Goal: Task Accomplishment & Management: Complete application form

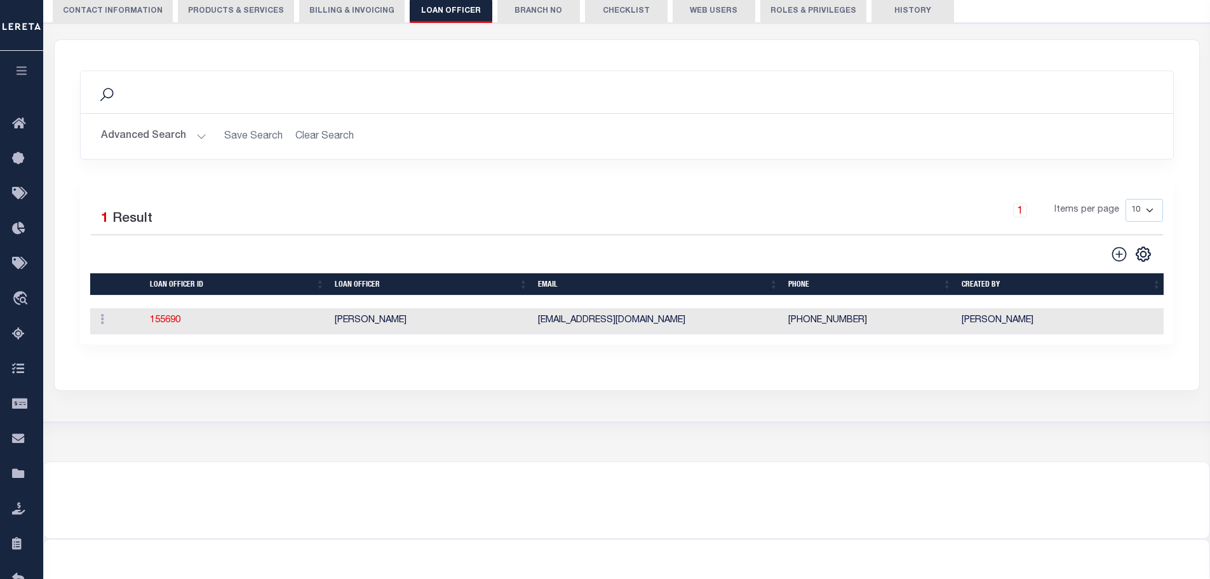
scroll to position [10, 0]
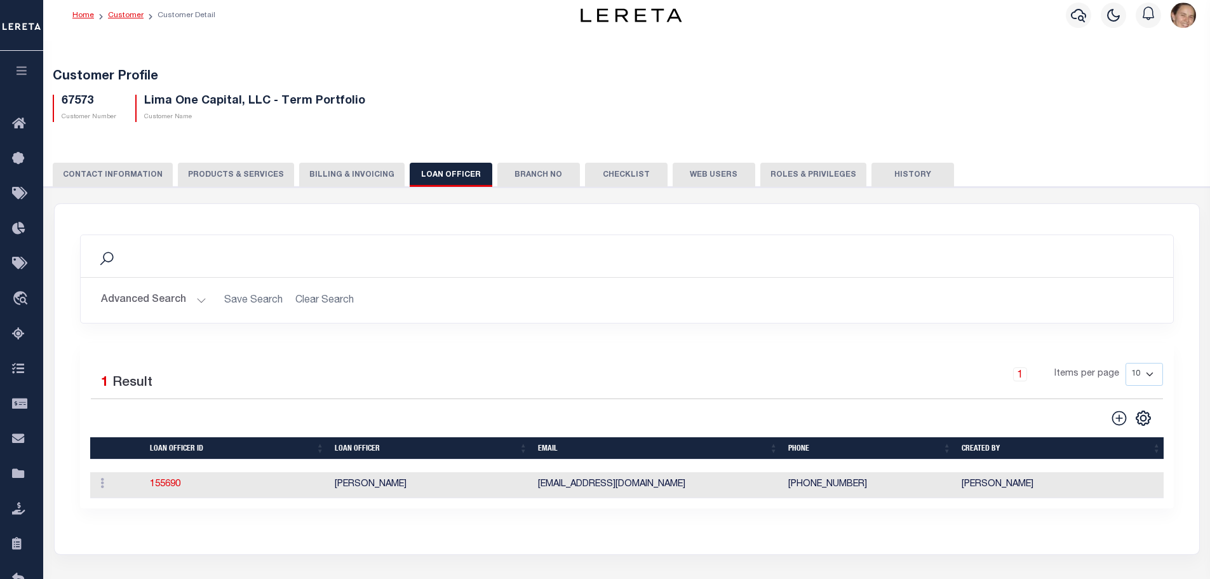
click at [119, 13] on link "Customer" at bounding box center [126, 15] width 36 height 8
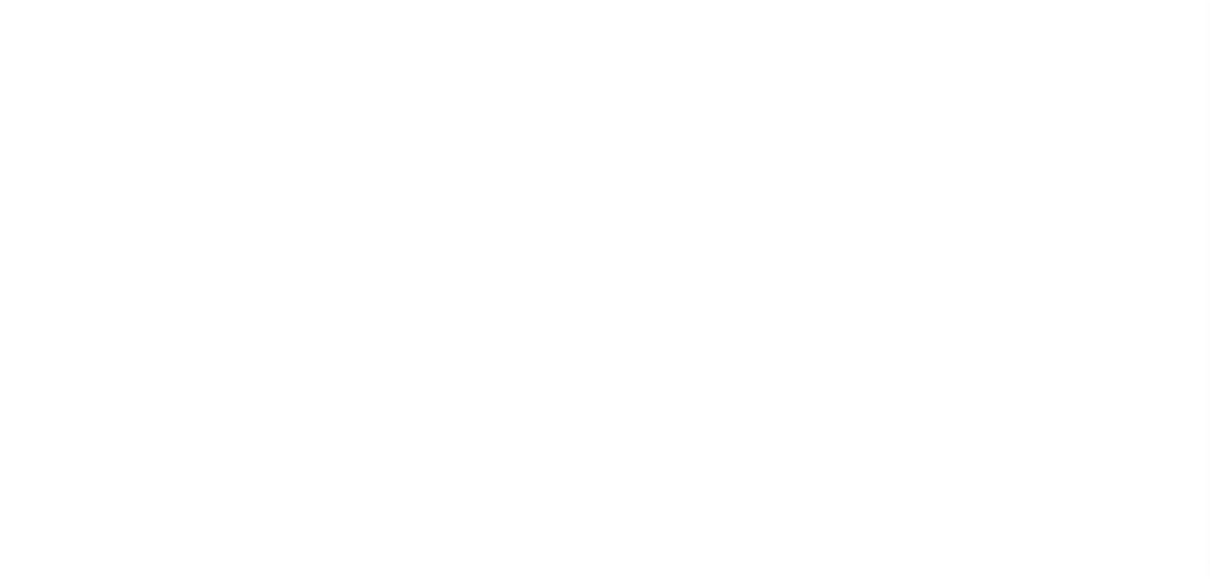
scroll to position [30, 0]
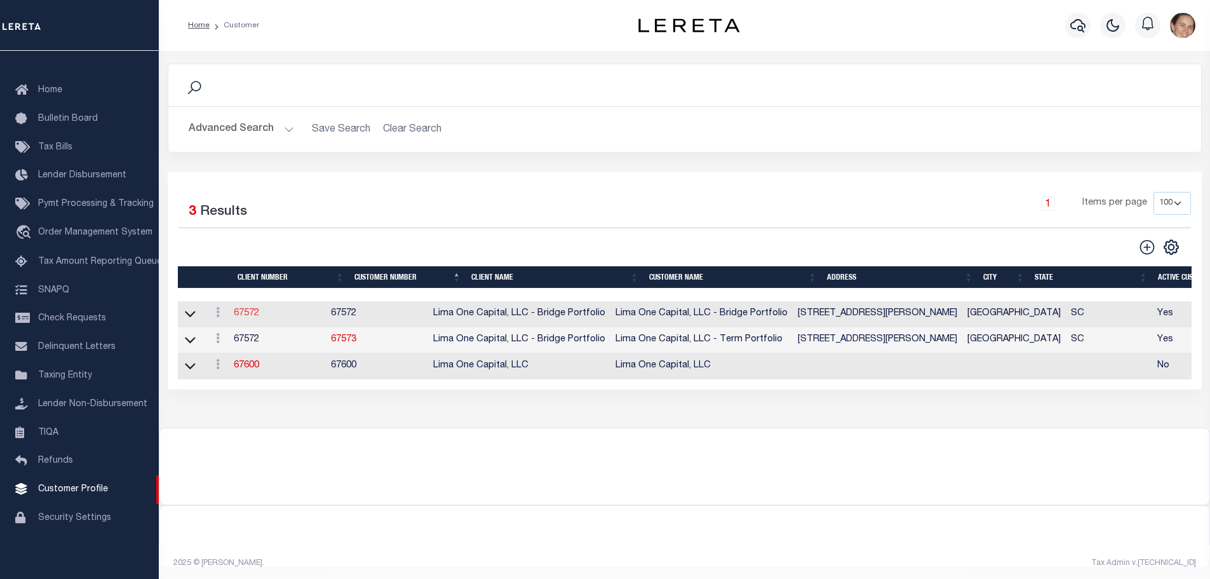
click at [243, 318] on link "67572" at bounding box center [246, 313] width 25 height 9
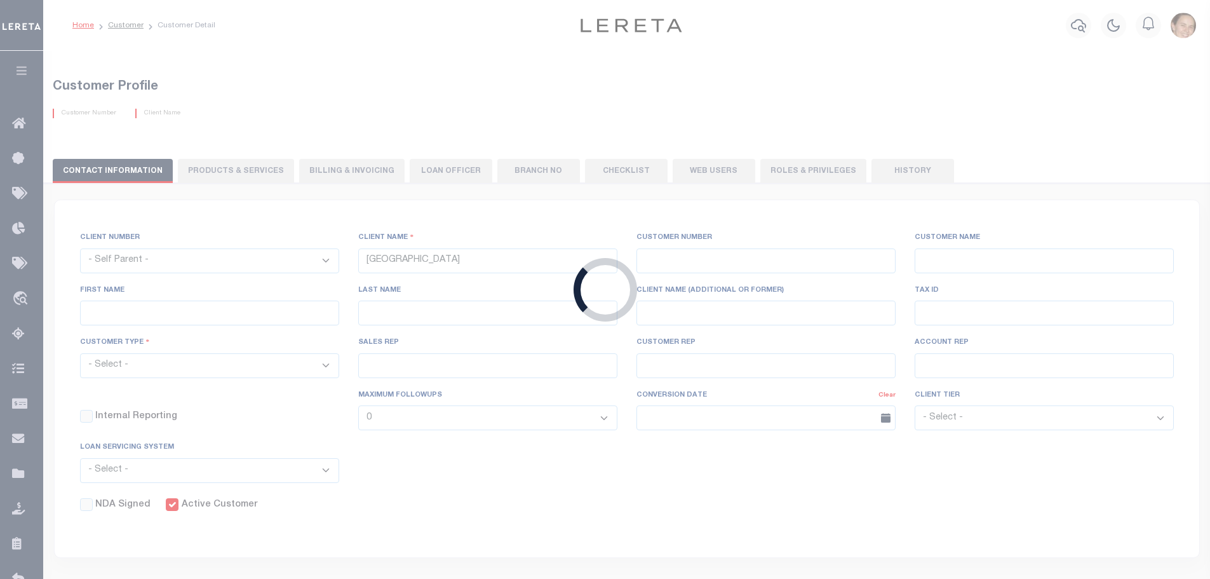
select select
type input "Lima One Capital, LLC - Bridge Portfolio"
type input "67572"
type input "Lima One Capital, LLC - Bridge Portfolio"
type input "Dave"
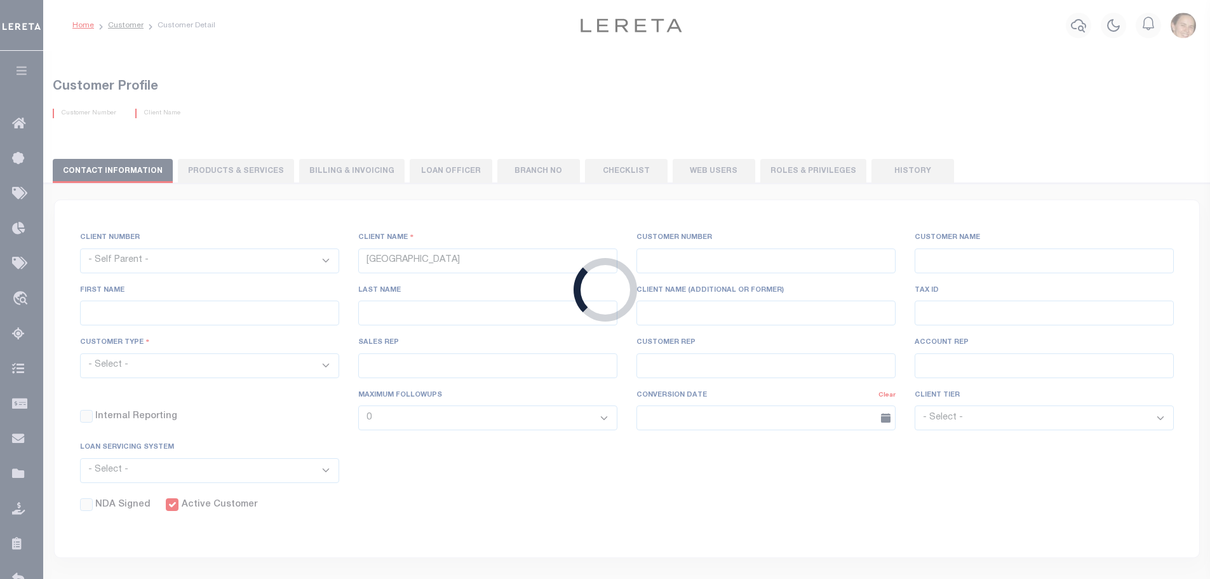
type input "Hughes"
select select "Residential"
type input "Sean Galaise"
type input "Lindy Cloyd"
select select "Tier 3"
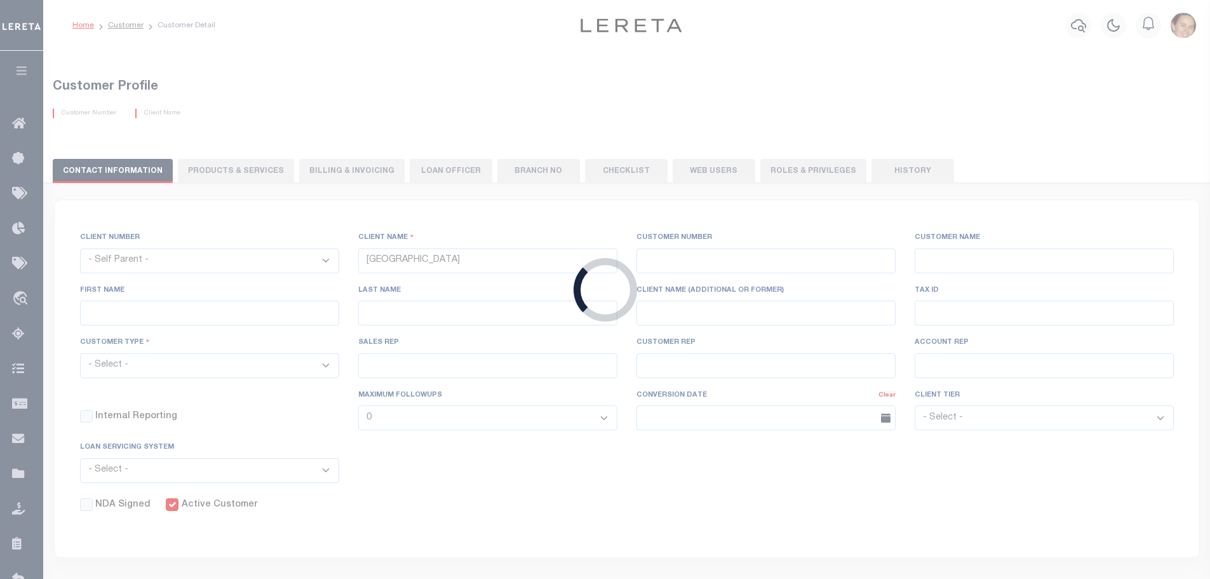
select select "OTH"
checkbox input "true"
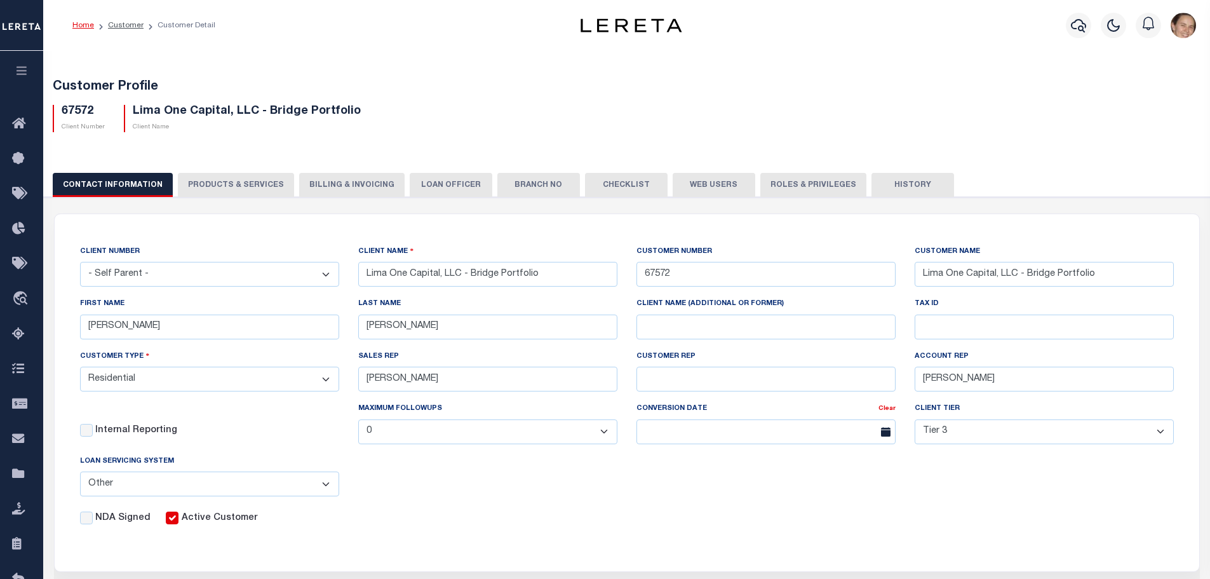
click at [886, 434] on icon at bounding box center [886, 432] width 10 height 10
click at [833, 437] on input "text" at bounding box center [766, 431] width 259 height 25
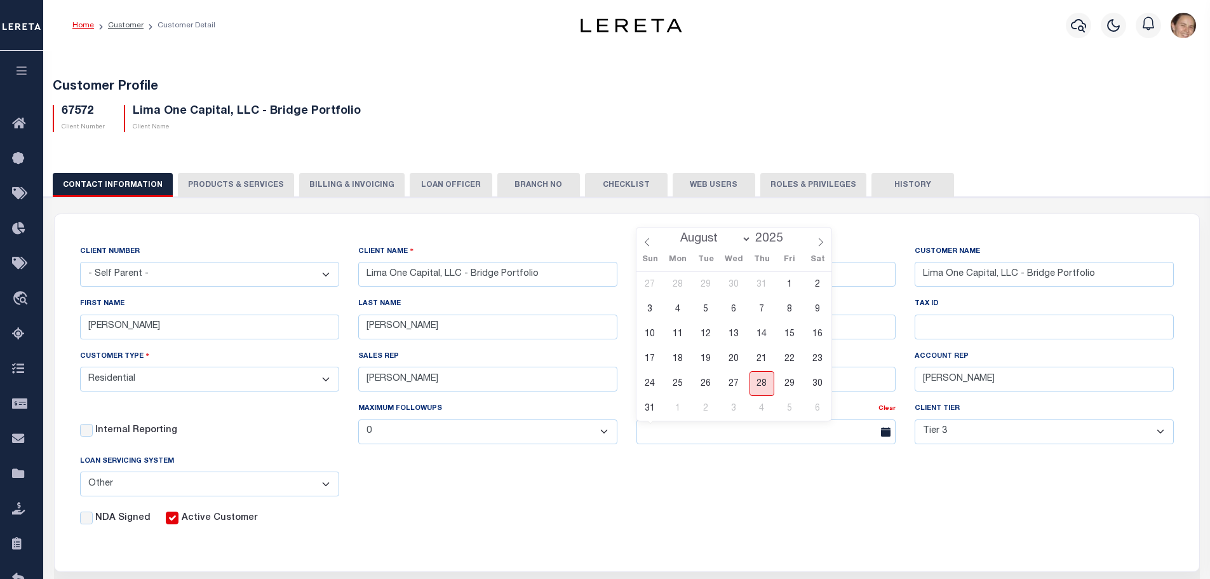
click at [756, 385] on span "28" at bounding box center [762, 383] width 25 height 25
type input "08/28/2025"
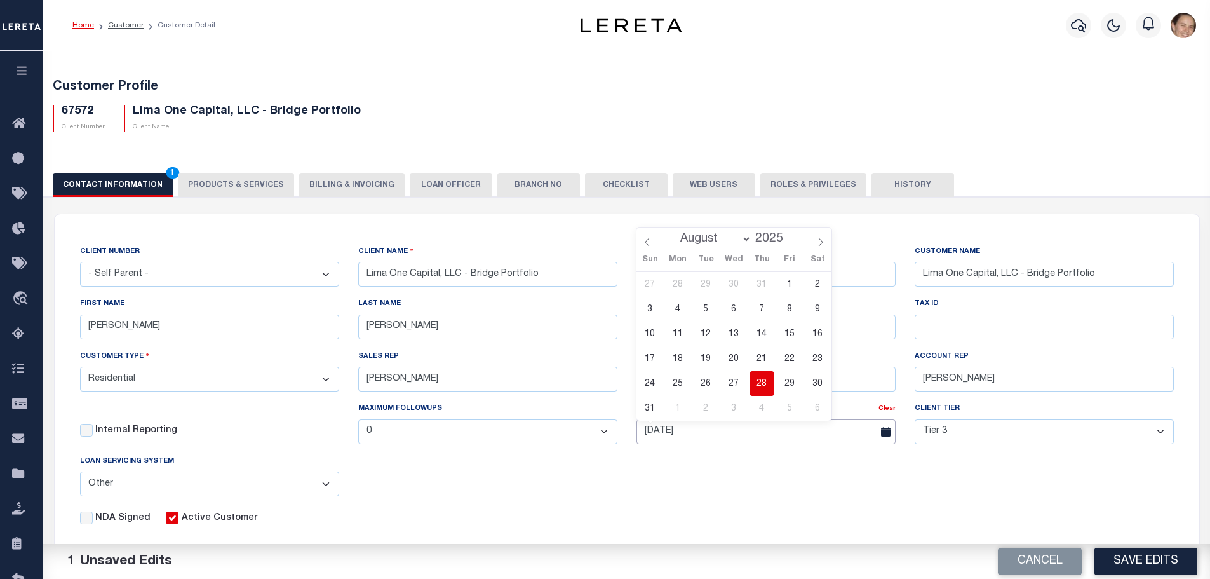
click at [756, 436] on input "08/28/2025" at bounding box center [766, 431] width 259 height 25
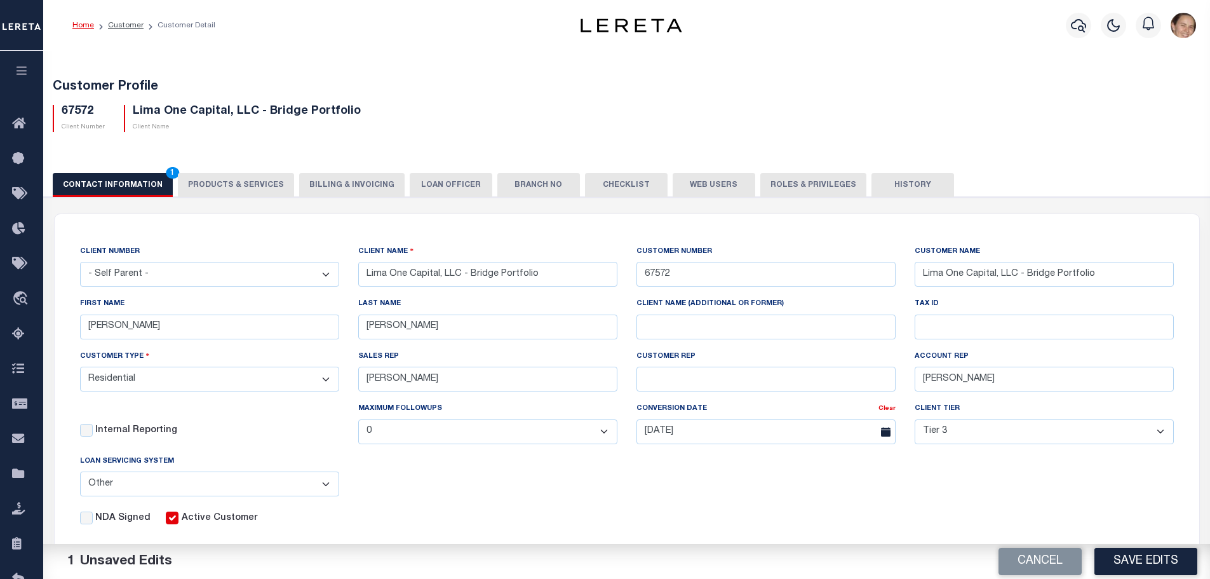
click at [830, 476] on div "CLIENT NUMBER - Self Parent - 1011 1012 1013 1014 1016 1017 1018 1019 1035 1036…" at bounding box center [627, 385] width 1113 height 281
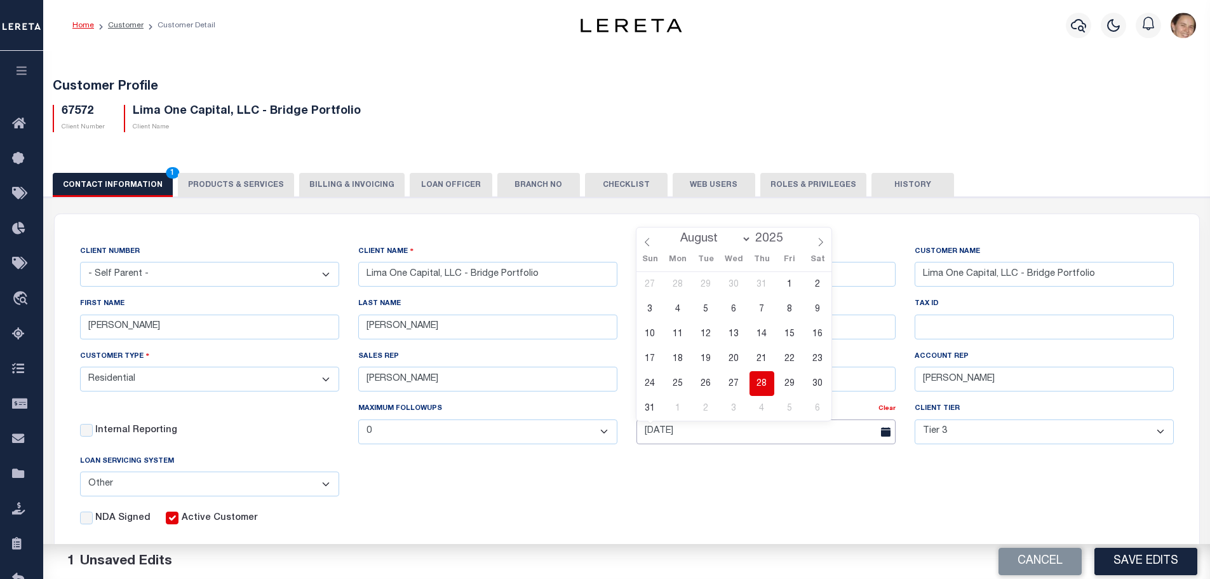
click at [699, 421] on input "08/28/2025" at bounding box center [766, 431] width 259 height 25
click at [563, 487] on div "CLIENT NUMBER - Self Parent - 1011 1012 1013 1014 1016 1017 1018 1019 1035 1036…" at bounding box center [627, 385] width 1113 height 281
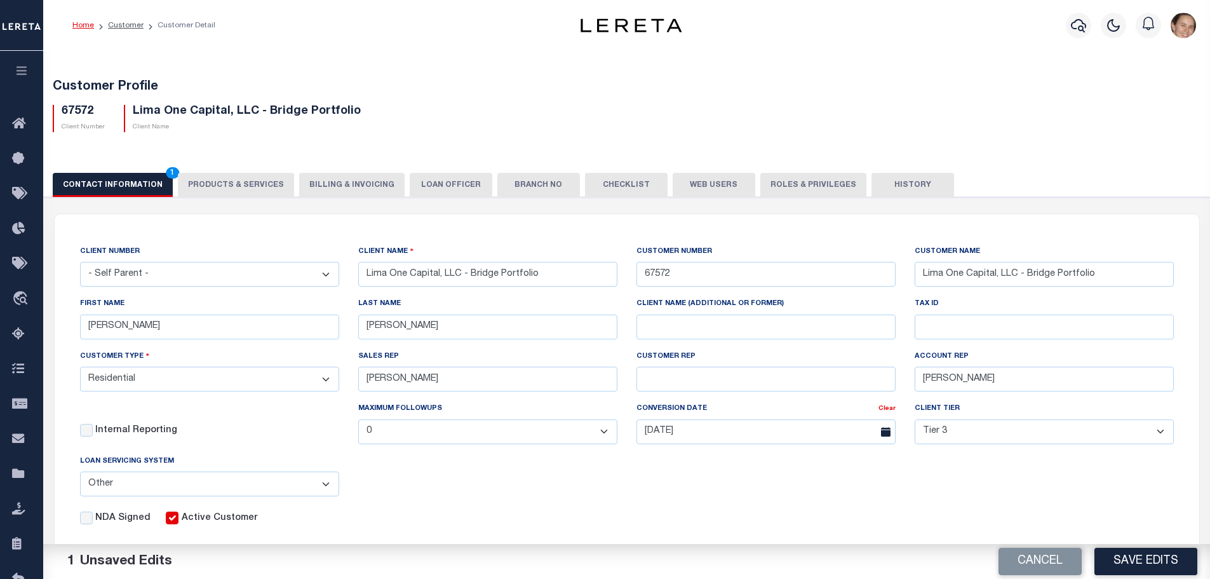
click at [1158, 433] on select "- Select - Tier 1 Tier 2 Tier 3 Tier 4 Top 100" at bounding box center [1044, 431] width 259 height 25
click at [330, 384] on select "- Select - Residential Commercial Mixed Portfolio" at bounding box center [209, 379] width 259 height 25
click at [325, 383] on select "- Select - Residential Commercial Mixed Portfolio" at bounding box center [209, 379] width 259 height 25
click at [539, 502] on div "CLIENT NUMBER - Self Parent - 1011 1012 1013 1014 1016 1017 1018 1019 1035 1036…" at bounding box center [627, 385] width 1113 height 281
click at [1157, 427] on select "- Select - Tier 1 Tier 2 Tier 3 Tier 4 Top 100" at bounding box center [1044, 431] width 259 height 25
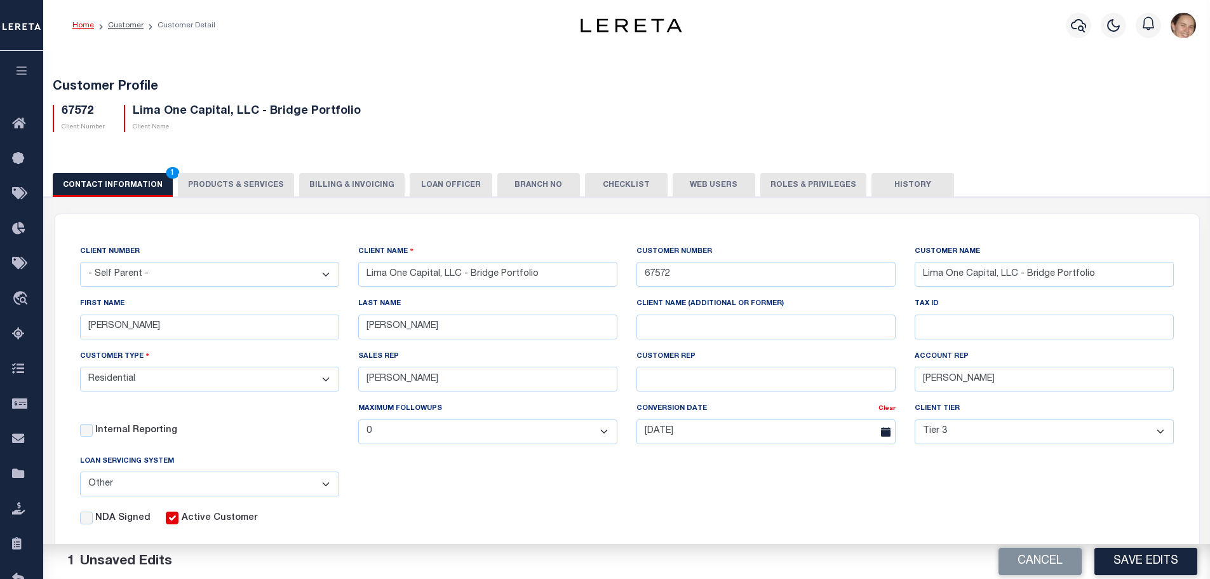
click at [1167, 432] on select "- Select - Tier 1 Tier 2 Tier 3 Tier 4 Top 100" at bounding box center [1044, 431] width 259 height 25
click at [325, 489] on select "- Select - [PERSON_NAME] FICS Fiserv MSP Other" at bounding box center [209, 483] width 259 height 25
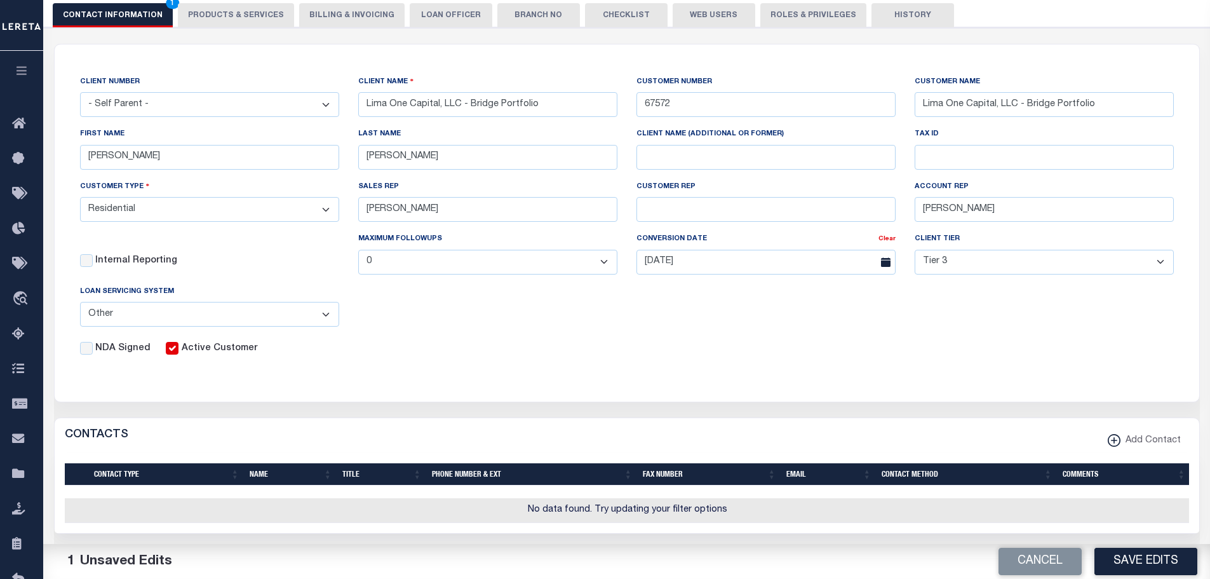
scroll to position [212, 0]
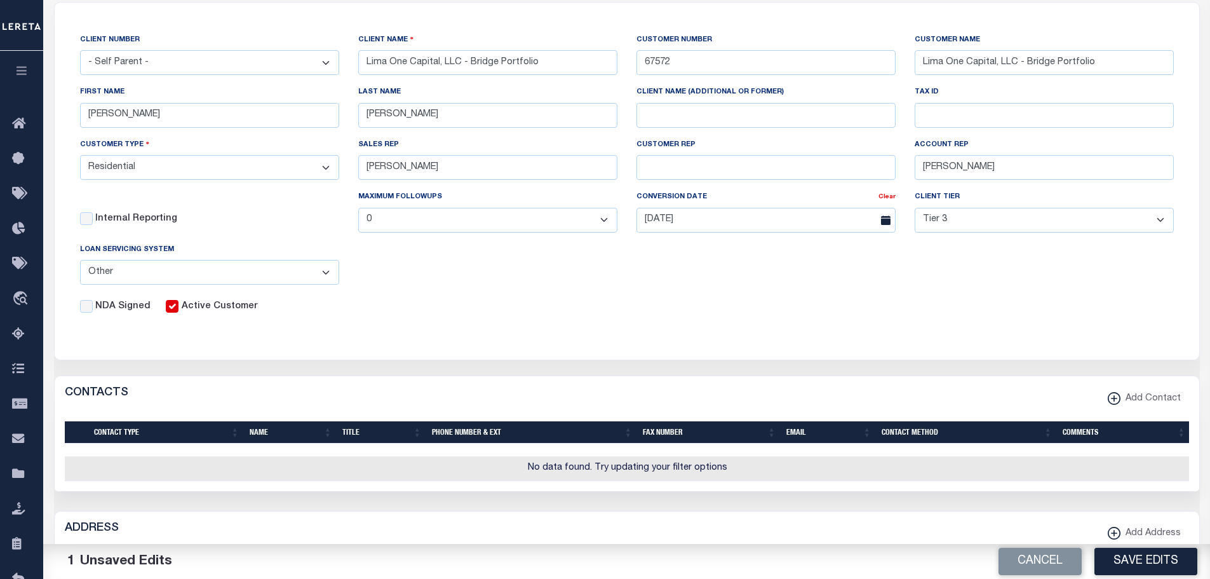
click at [330, 279] on select "- Select - [PERSON_NAME] FICS Fiserv MSP Other" at bounding box center [209, 272] width 259 height 25
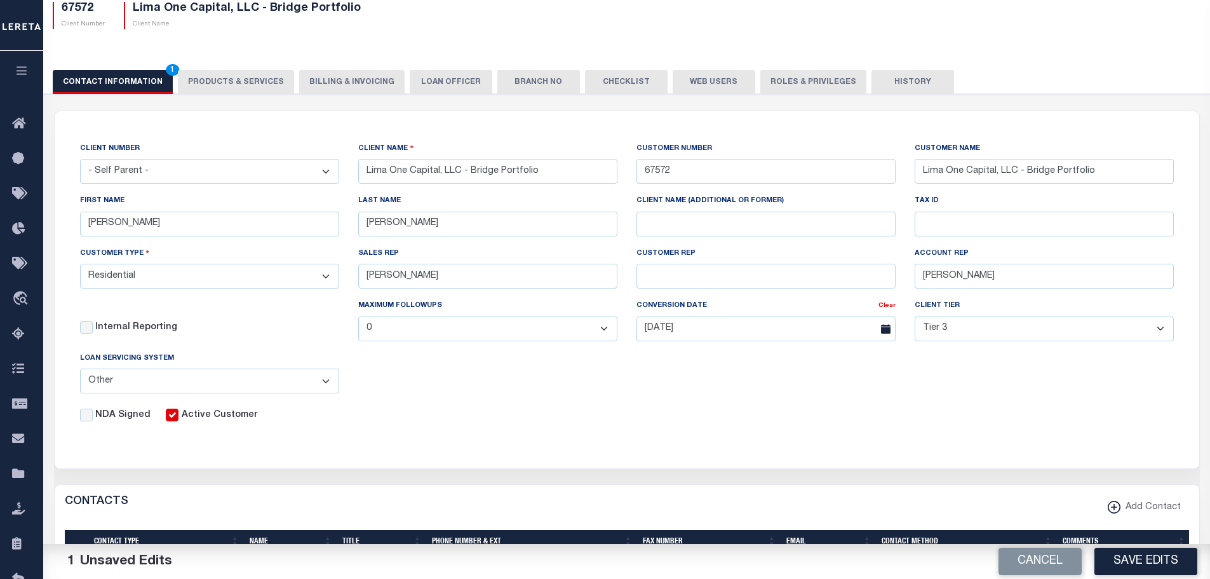
scroll to position [0, 0]
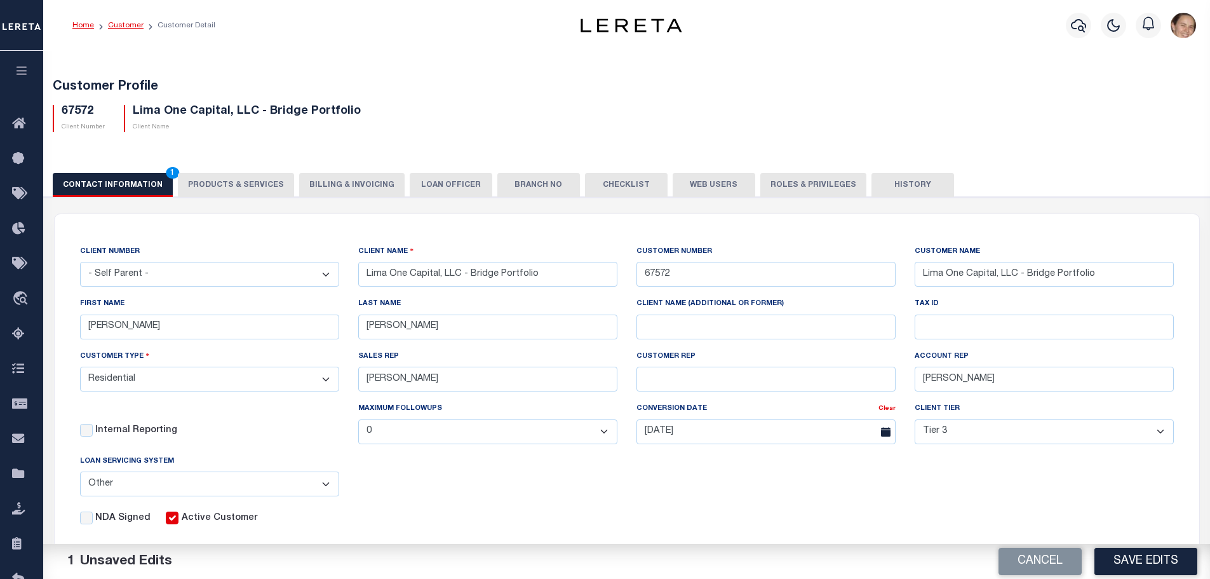
click at [121, 27] on link "Customer" at bounding box center [126, 26] width 36 height 8
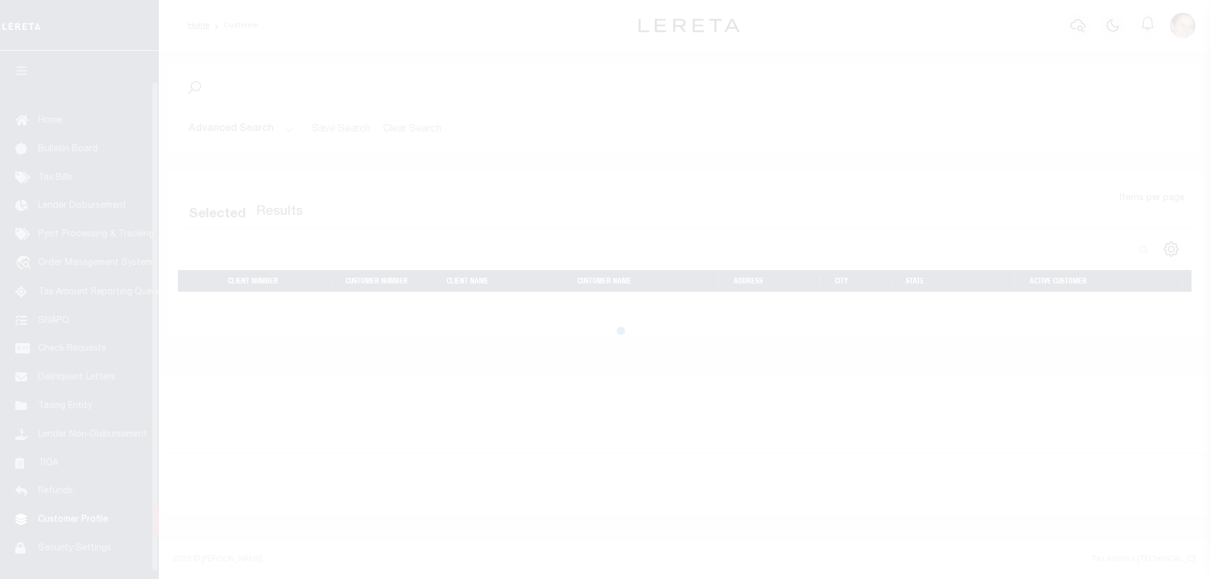
scroll to position [33, 0]
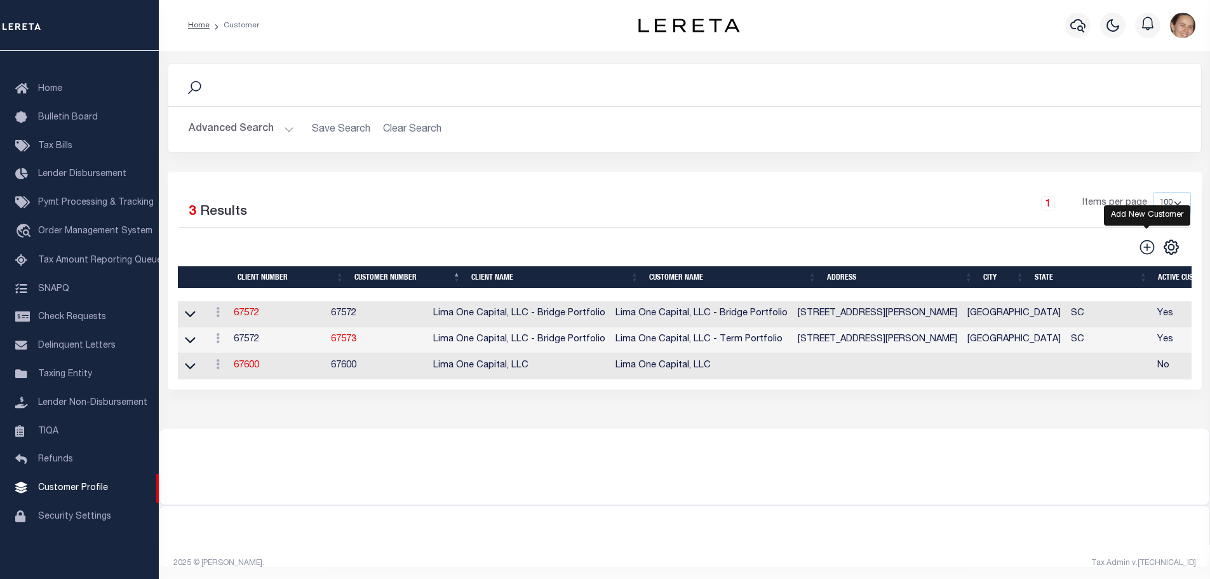
click at [1149, 246] on icon at bounding box center [1147, 247] width 17 height 17
type input "0"
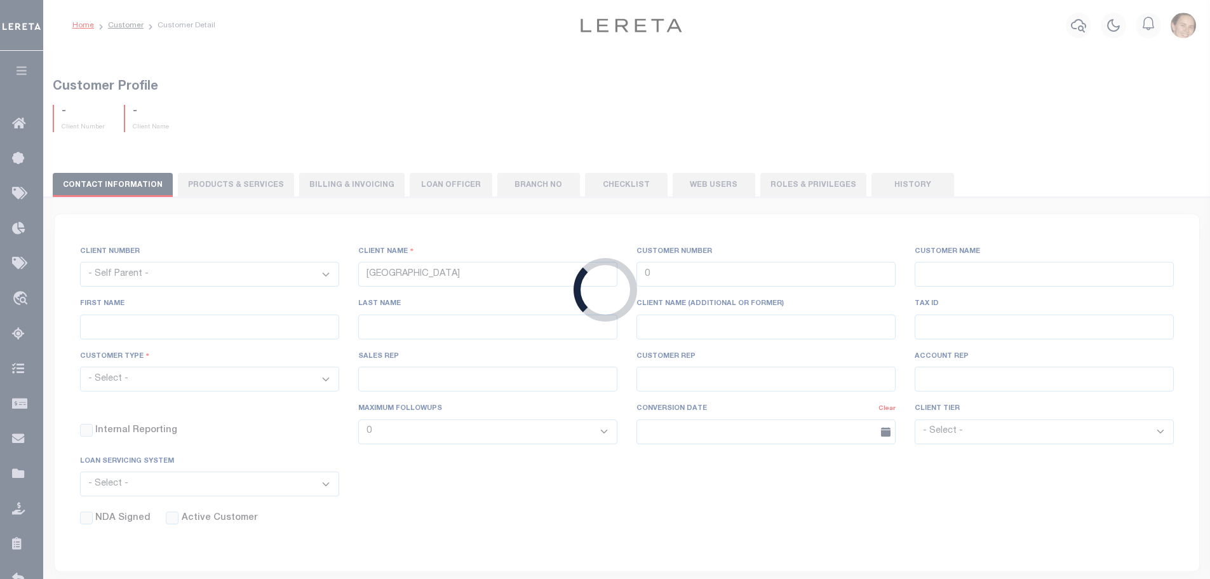
checkbox input "false"
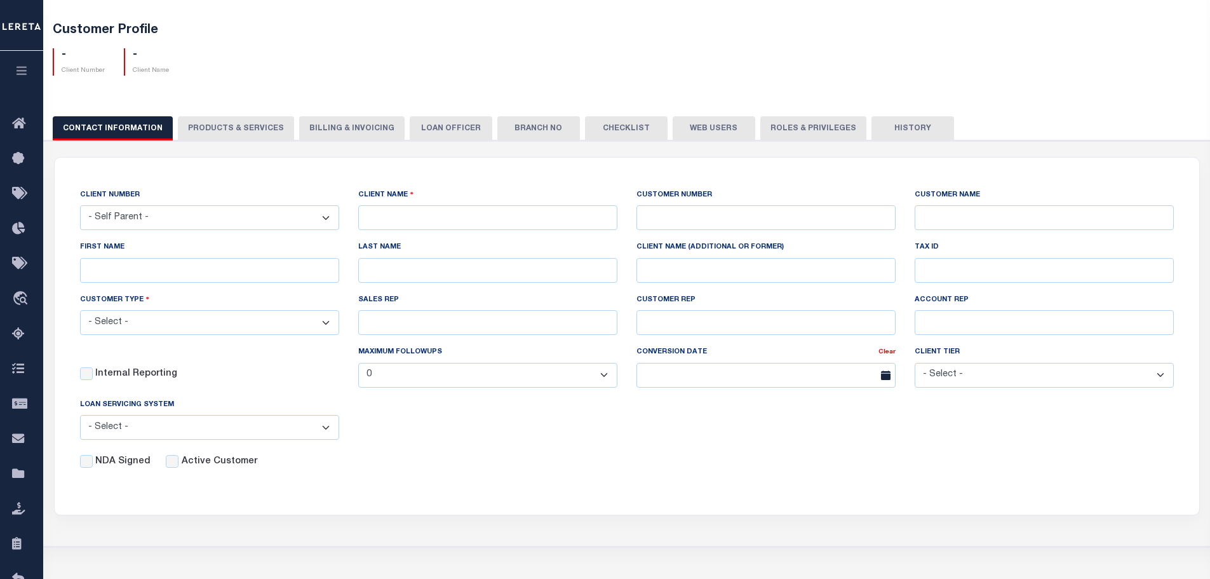
scroll to position [43, 0]
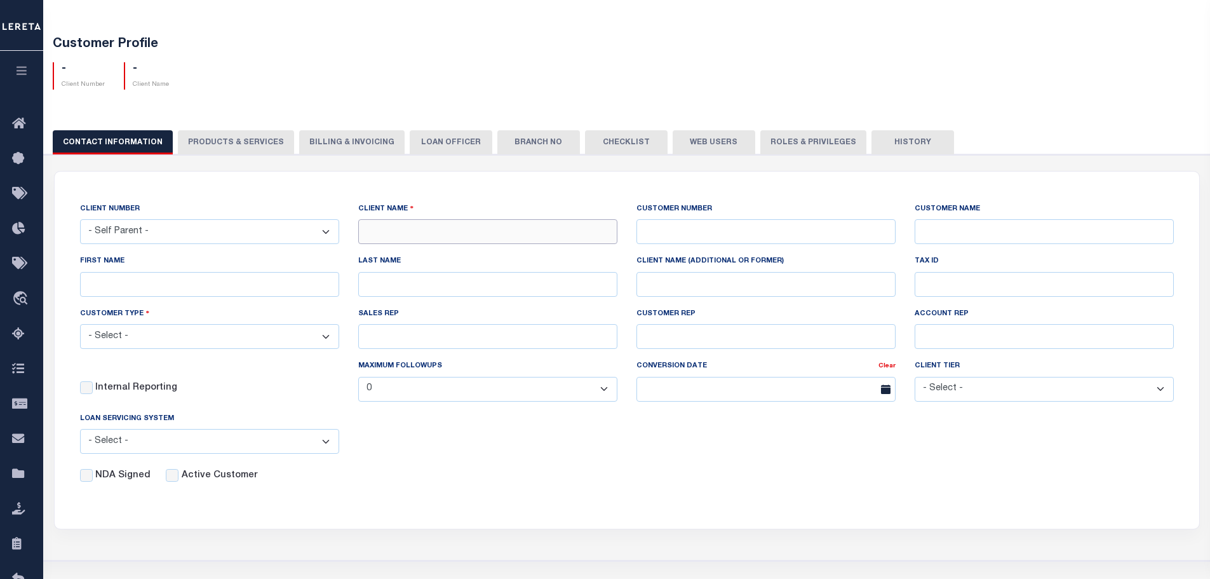
click at [405, 234] on input "text" at bounding box center [487, 231] width 259 height 25
type input "Sample Customer"
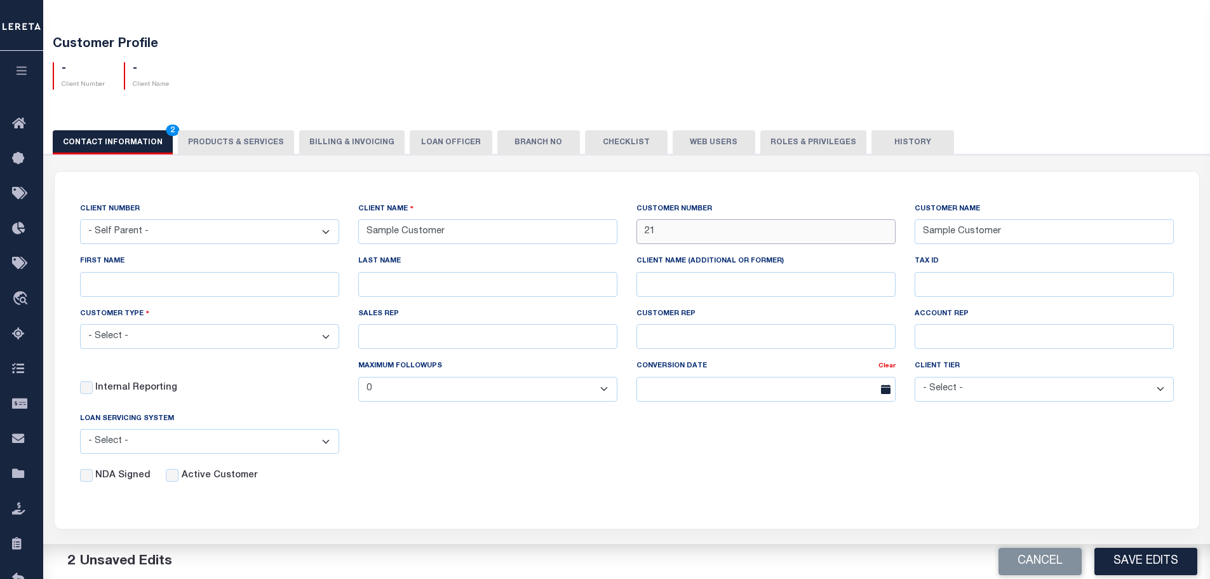
type input "2"
type input "6000"
type input "[PERSON_NAME]"
click at [327, 339] on select "- Select - Residential Commercial Mixed Portfolio" at bounding box center [209, 336] width 259 height 25
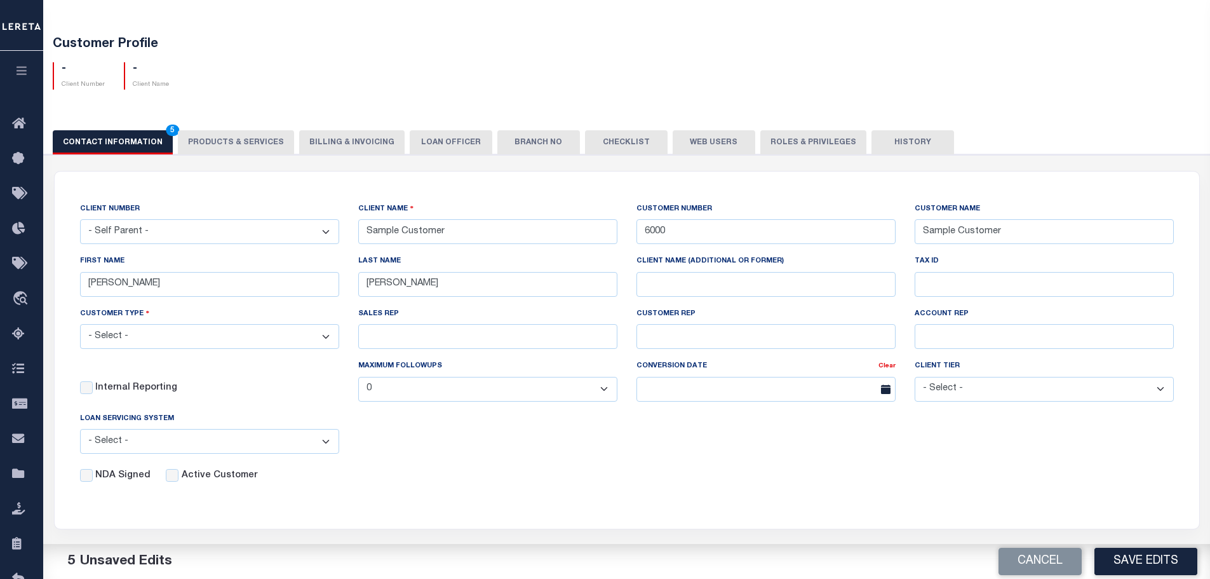
select select "Residential"
click at [80, 326] on select "- Select - Residential Commercial Mixed Portfolio" at bounding box center [209, 336] width 259 height 25
click at [407, 335] on input "SALES REP" at bounding box center [487, 336] width 259 height 25
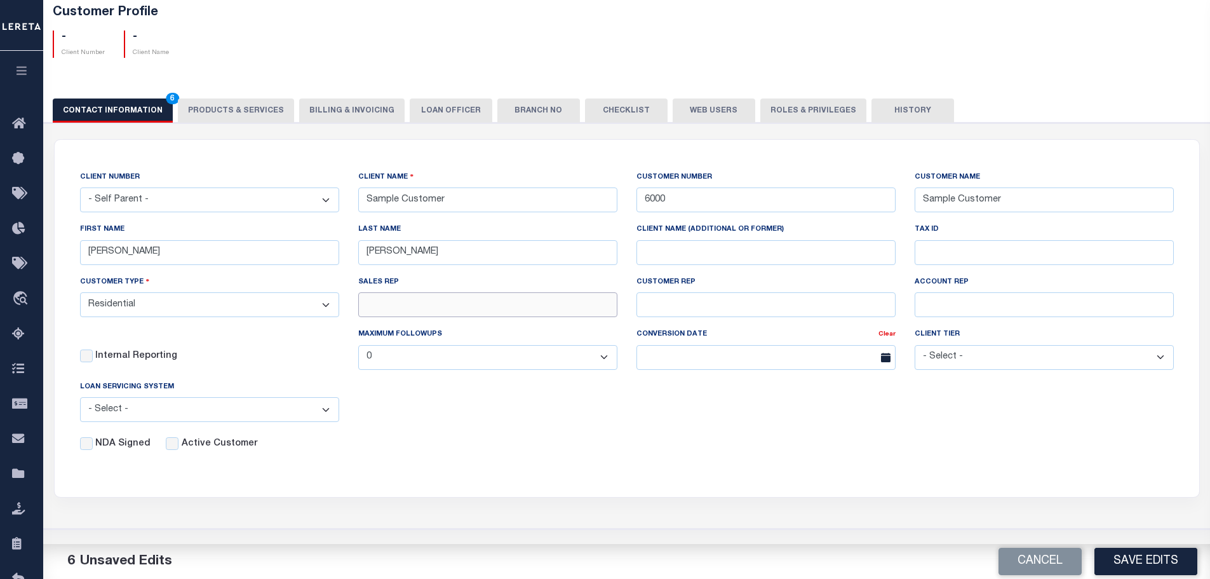
scroll to position [95, 0]
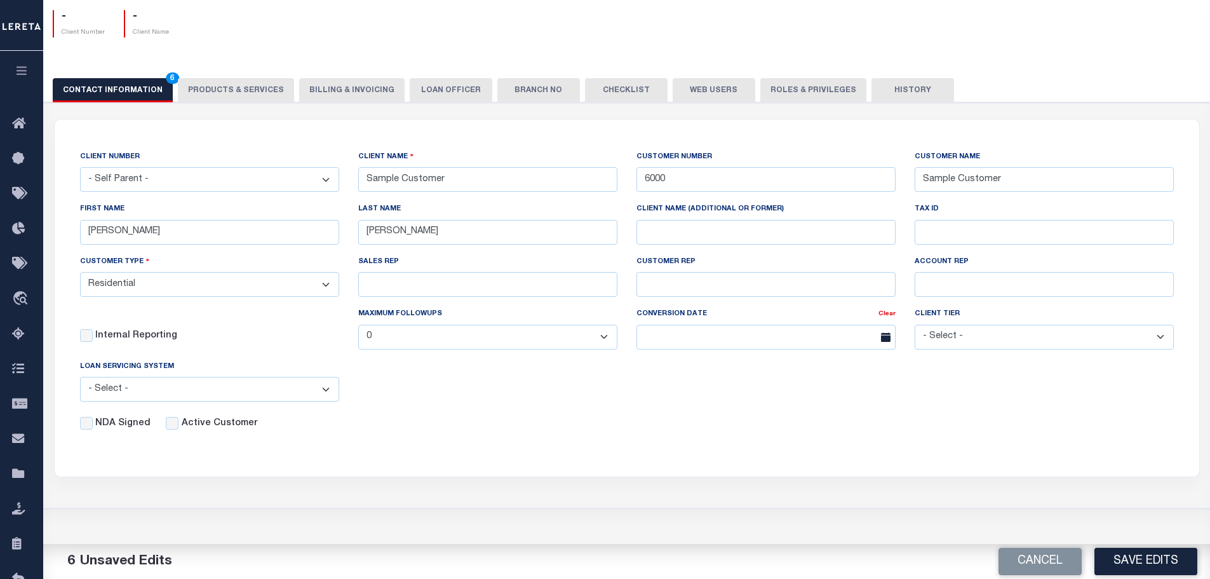
click at [1064, 346] on select "- Select - Tier 1 Tier 2 Tier 3 Tier 4 Top 100" at bounding box center [1044, 337] width 259 height 25
select select "Tier 1"
click at [915, 327] on select "- Select - Tier 1 Tier 2 Tier 3 Tier 4 Top 100" at bounding box center [1044, 337] width 259 height 25
click at [316, 389] on select "- Select - [PERSON_NAME] FICS Fiserv MSP Other" at bounding box center [209, 389] width 259 height 25
select select "OTH"
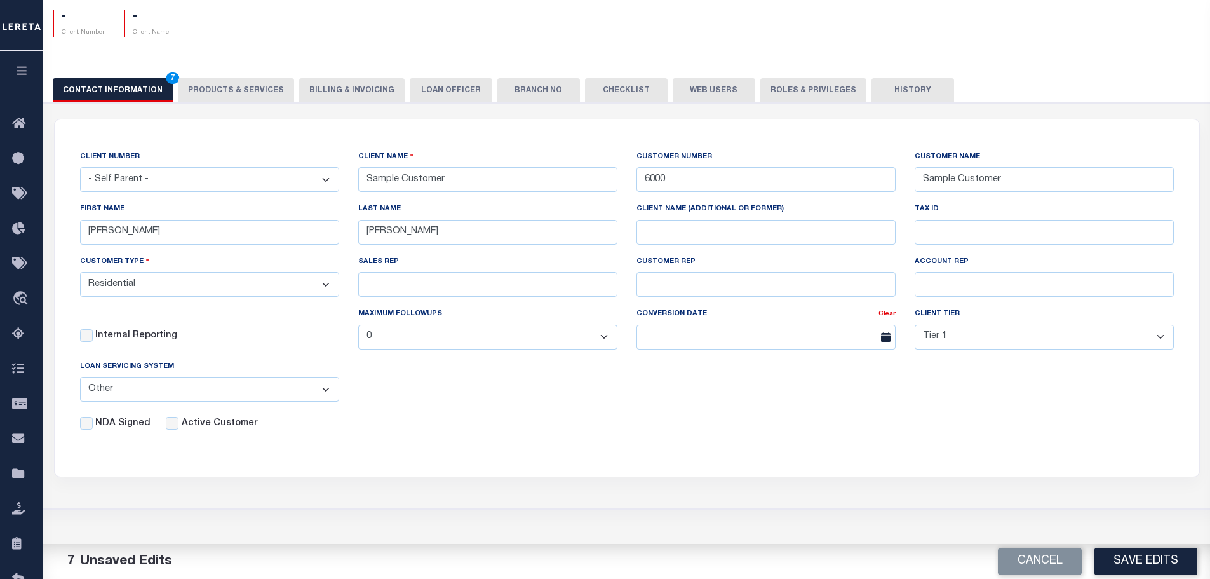
click at [80, 380] on select "- Select - [PERSON_NAME] FICS Fiserv MSP Other" at bounding box center [209, 389] width 259 height 25
click at [1119, 565] on button "Save Edits" at bounding box center [1146, 561] width 103 height 27
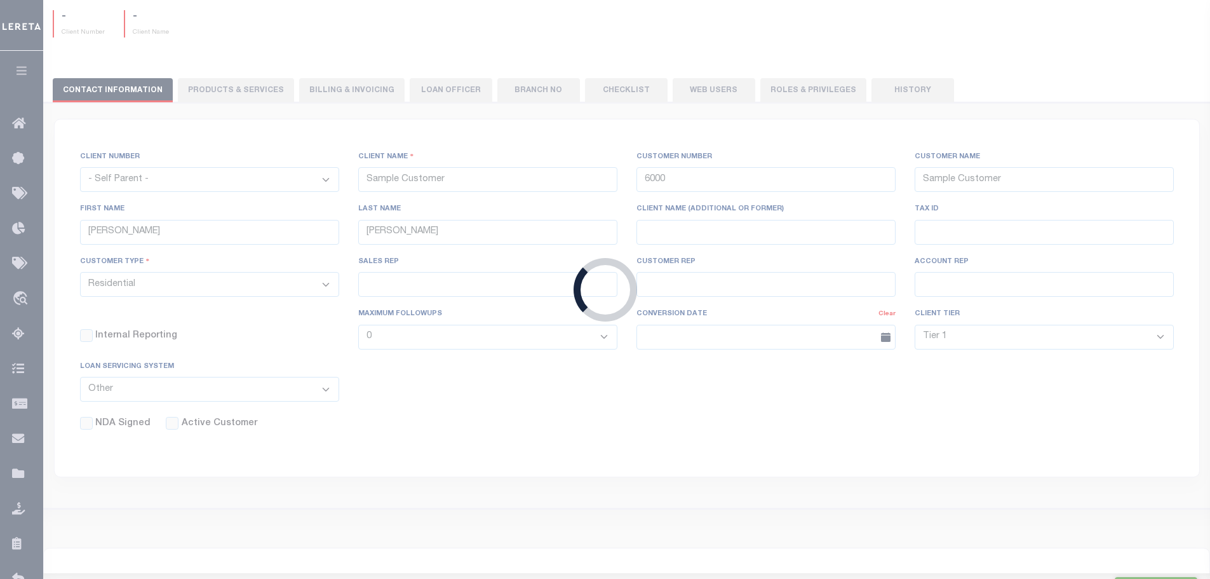
scroll to position [93, 0]
select select
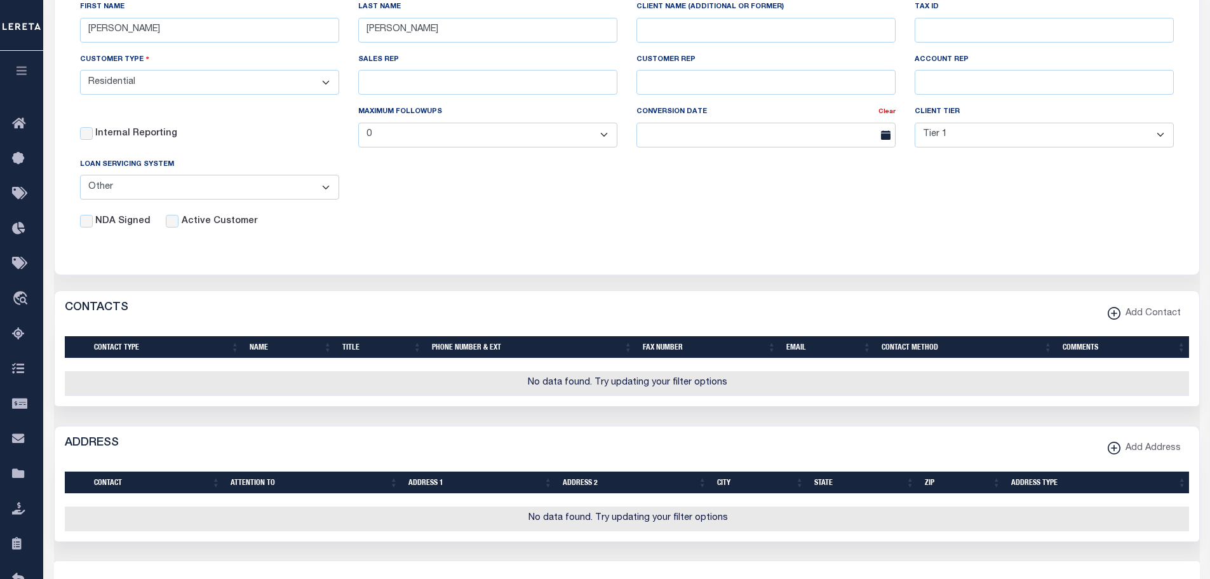
scroll to position [339, 0]
